Goal: Transaction & Acquisition: Download file/media

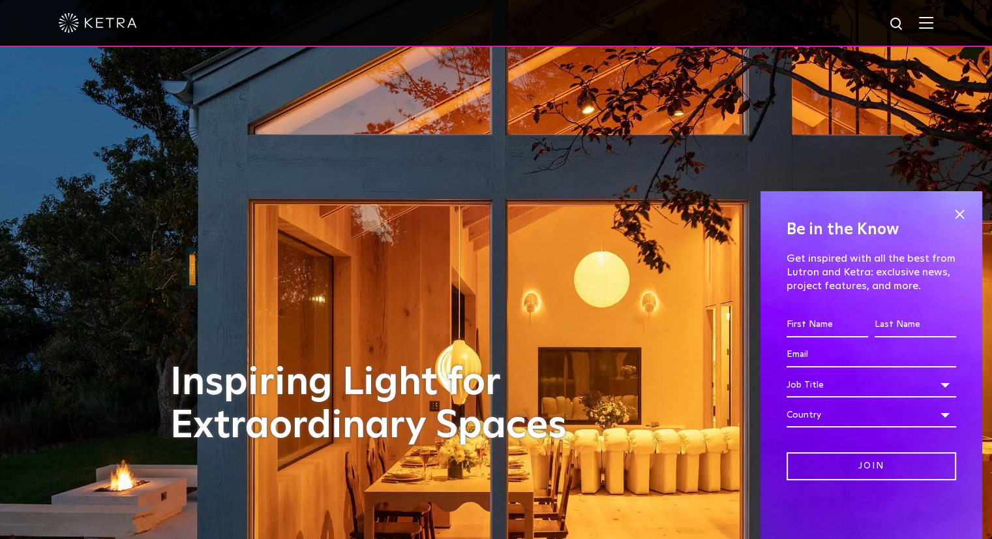
click at [932, 29] on img at bounding box center [926, 22] width 14 height 12
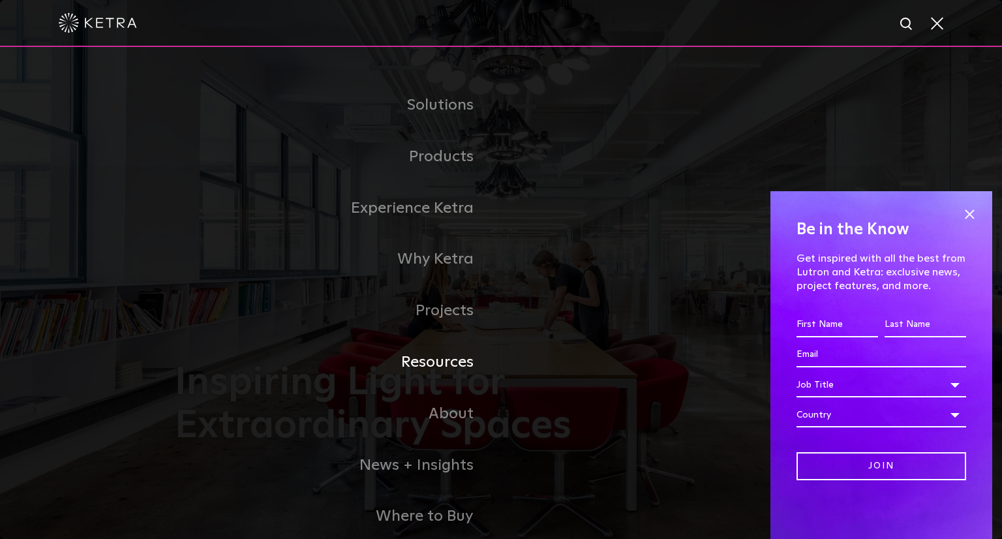
click at [437, 356] on link "Resources" at bounding box center [338, 363] width 326 height 52
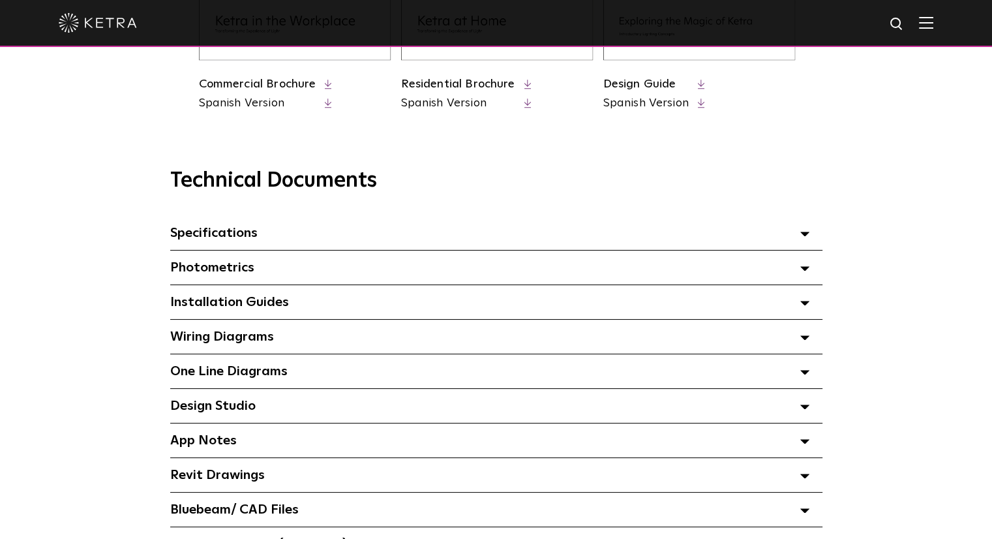
scroll to position [806, 0]
click at [248, 232] on span "Specifications Select checkboxes to use the bulk download option below" at bounding box center [213, 232] width 87 height 13
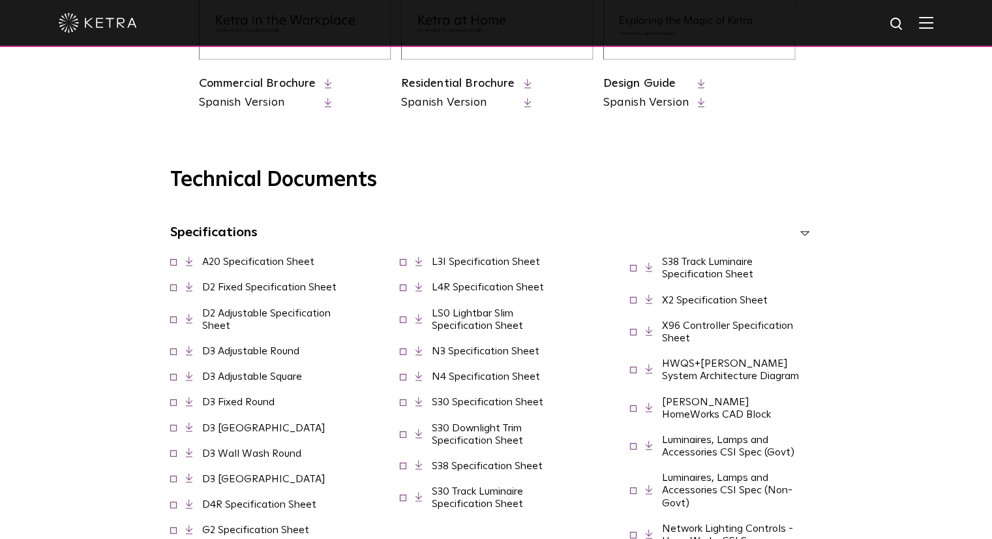
click at [282, 262] on link "A20 Specification Sheet" at bounding box center [258, 261] width 112 height 10
